Goal: Task Accomplishment & Management: Manage account settings

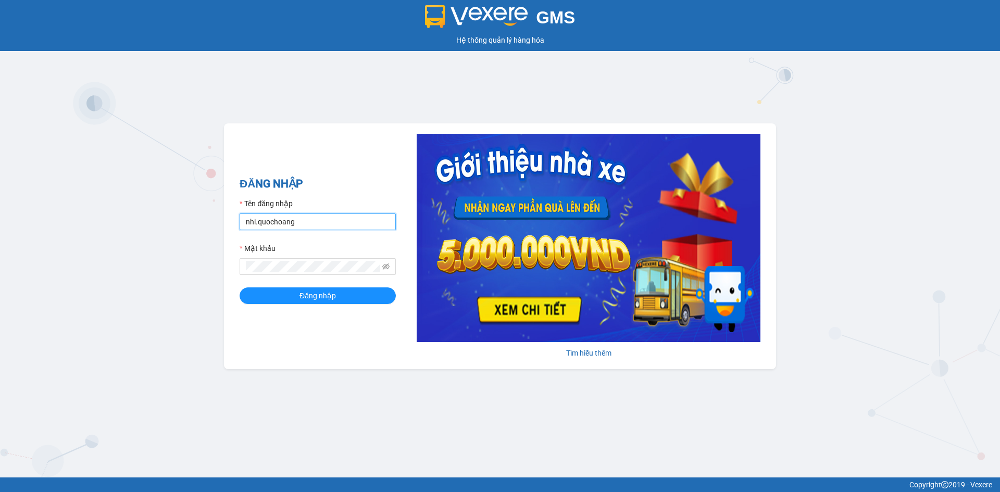
click at [327, 222] on input "nhi.quochoang" at bounding box center [318, 222] width 156 height 17
type input "haiyen.quochoang"
click at [240, 288] on button "Đăng nhập" at bounding box center [318, 296] width 156 height 17
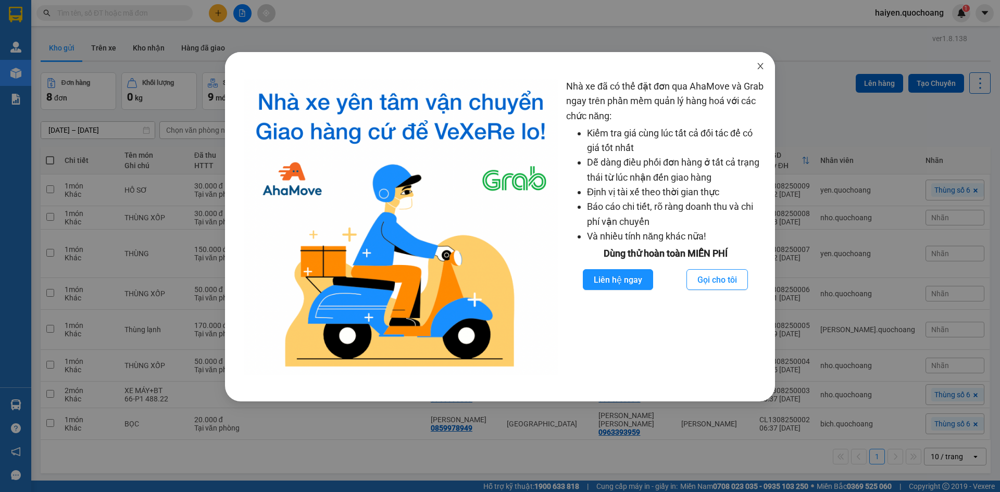
click at [757, 67] on icon "close" at bounding box center [760, 66] width 8 height 8
